Goal: Find specific page/section: Find specific page/section

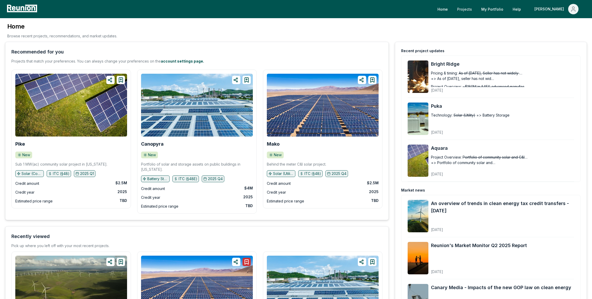
click at [476, 9] on link "Projects" at bounding box center [464, 9] width 23 height 10
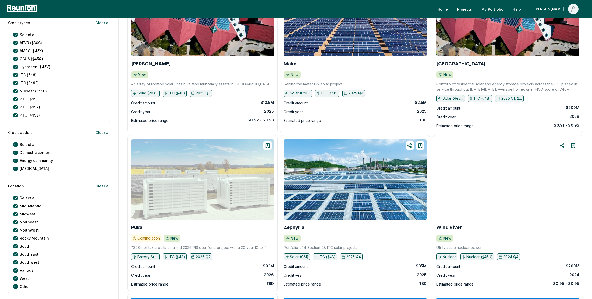
scroll to position [497, 0]
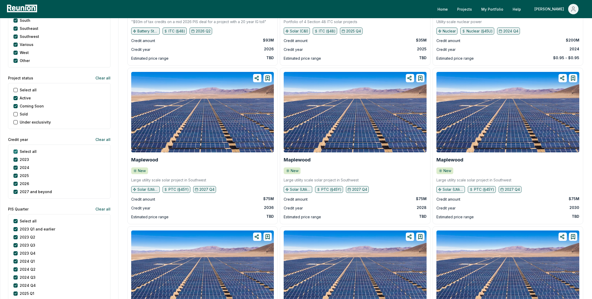
click at [15, 151] on year "Select all" at bounding box center [15, 151] width 4 height 4
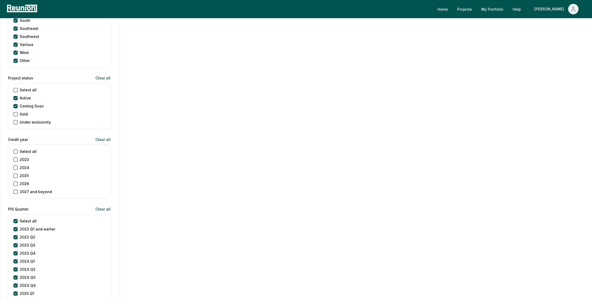
click at [15, 168] on button "2024" at bounding box center [15, 167] width 4 height 4
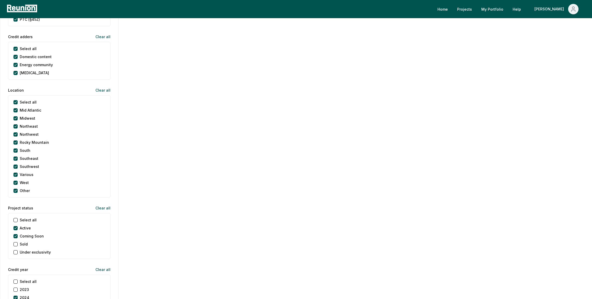
scroll to position [0, 0]
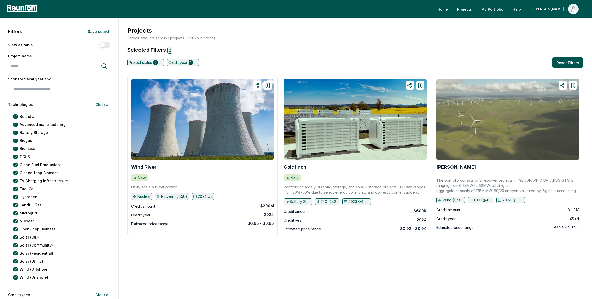
click at [455, 141] on img at bounding box center [508, 119] width 143 height 80
